Goal: Task Accomplishment & Management: Use online tool/utility

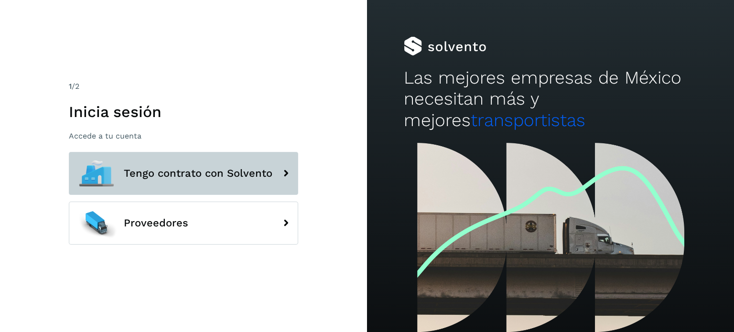
click at [151, 173] on span "Tengo contrato con Solvento" at bounding box center [198, 173] width 149 height 11
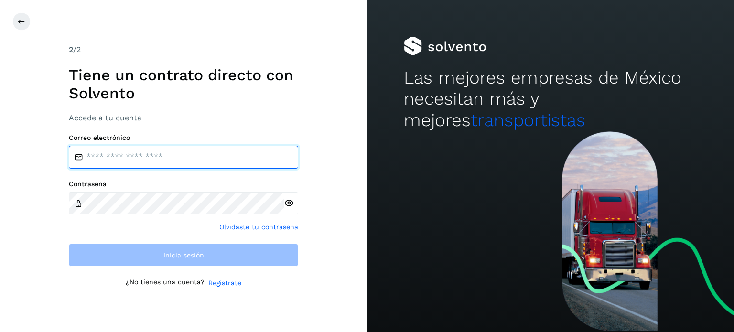
type input "**********"
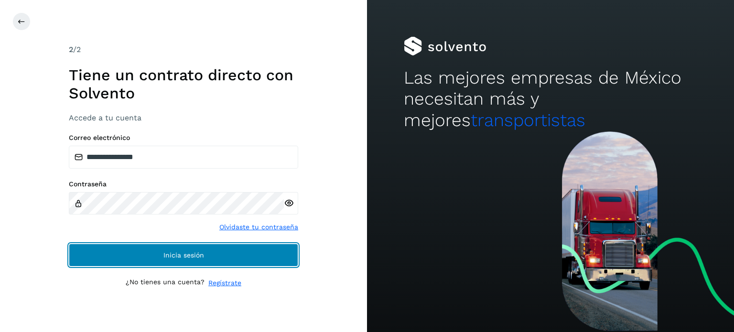
click at [166, 256] on span "Inicia sesión" at bounding box center [183, 255] width 41 height 7
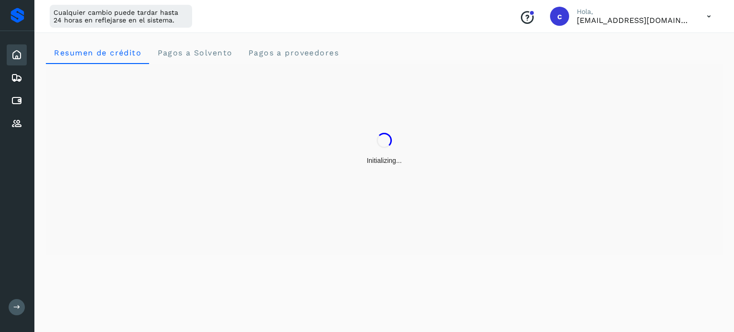
click at [21, 309] on button at bounding box center [17, 307] width 16 height 16
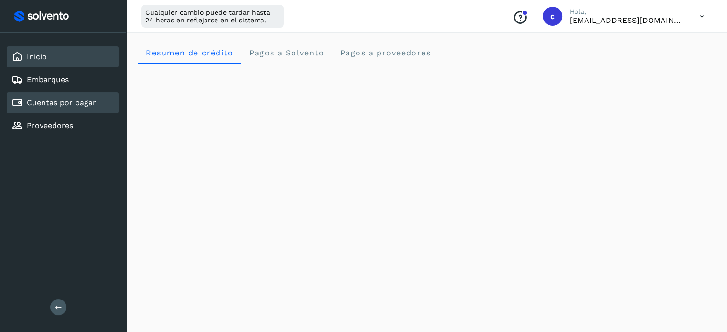
click at [67, 98] on link "Cuentas por pagar" at bounding box center [61, 102] width 69 height 9
click at [68, 107] on div "Cuentas por pagar" at bounding box center [53, 102] width 85 height 11
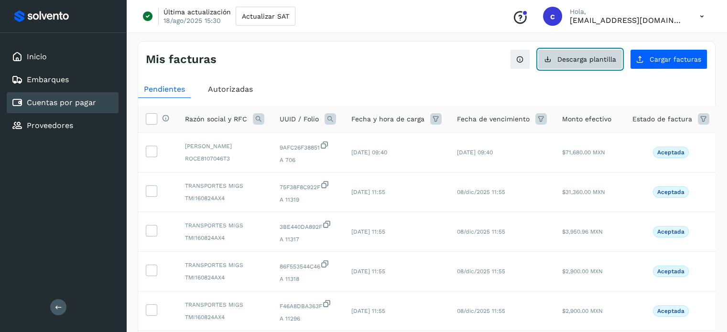
click at [610, 59] on span "Descarga plantilla" at bounding box center [586, 59] width 59 height 7
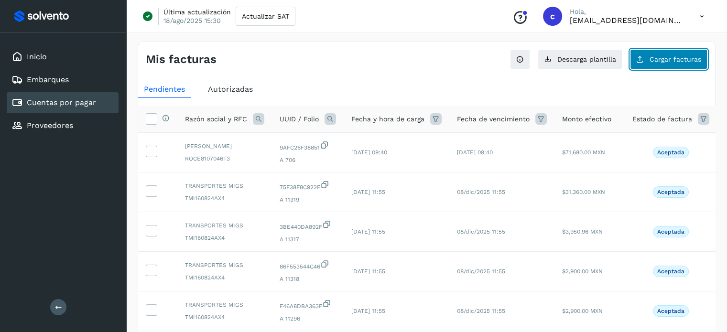
click at [659, 63] on button "Cargar facturas" at bounding box center [668, 59] width 77 height 20
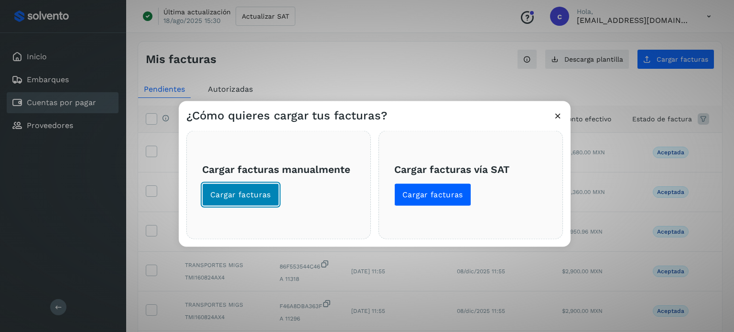
click at [257, 198] on span "Cargar facturas" at bounding box center [240, 194] width 61 height 11
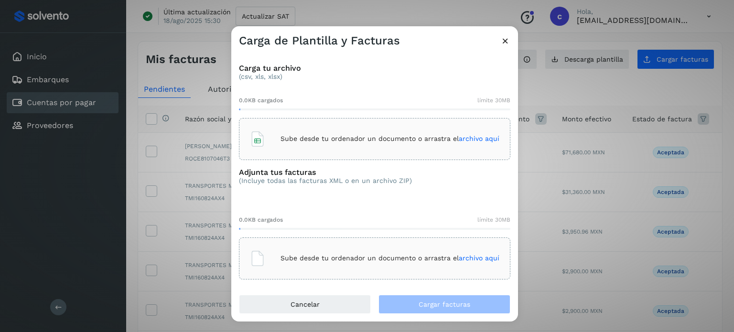
click at [290, 139] on p "Sube desde tu ordenador un documento o arrastra el archivo aquí" at bounding box center [389, 139] width 219 height 8
click at [306, 258] on p "Sube desde tu ordenador un documento o arrastra el archivo aquí" at bounding box center [389, 258] width 219 height 8
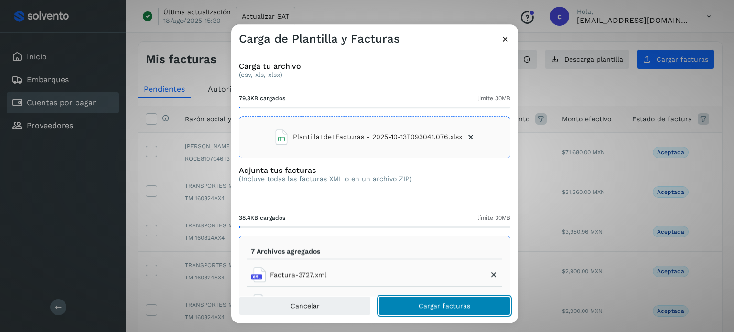
click at [437, 300] on button "Cargar facturas" at bounding box center [444, 305] width 132 height 19
